Goal: Find specific page/section: Find specific page/section

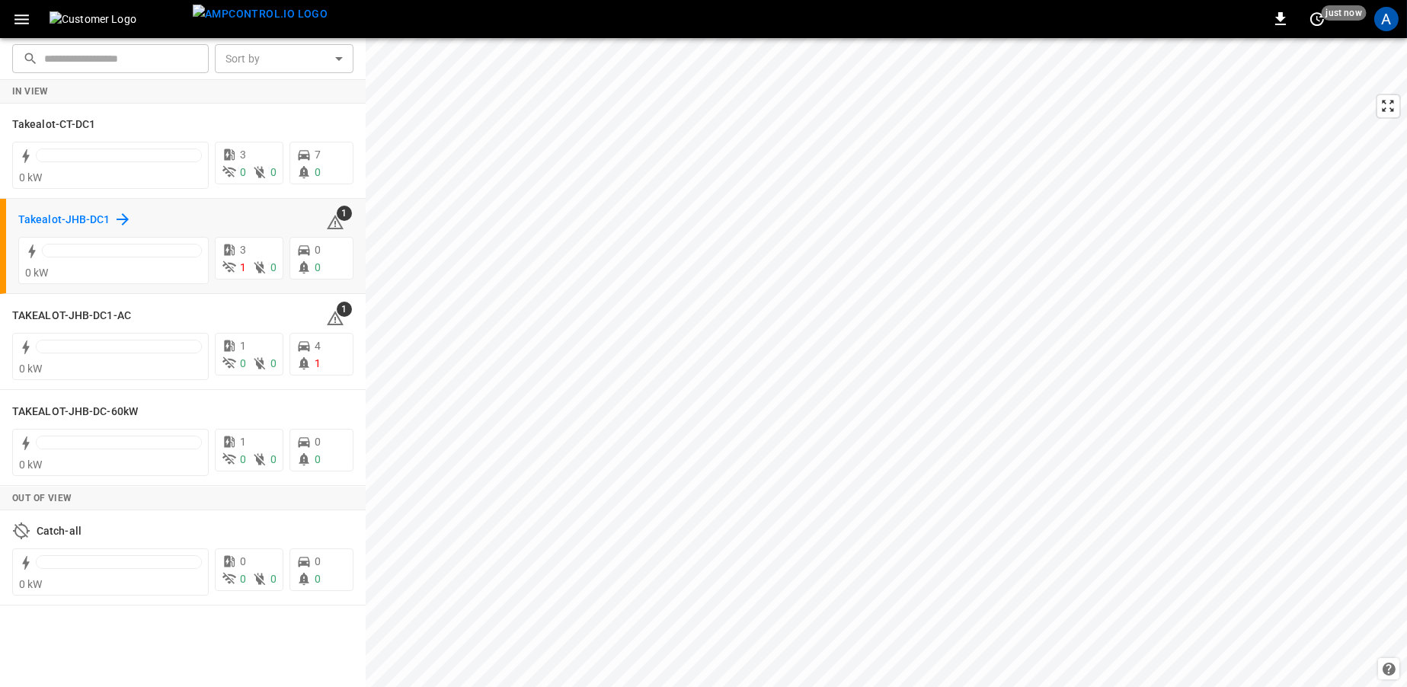
click at [38, 213] on h6 "Takealot-JHB-DC1" at bounding box center [64, 220] width 92 height 17
